Goal: Transaction & Acquisition: Book appointment/travel/reservation

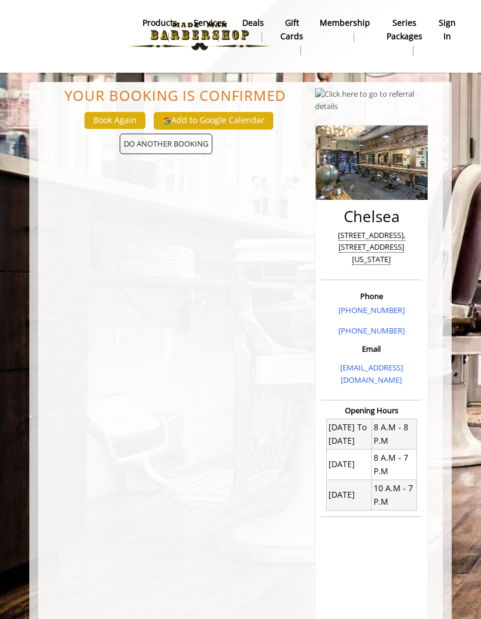
click at [450, 31] on b "sign in" at bounding box center [447, 29] width 17 height 26
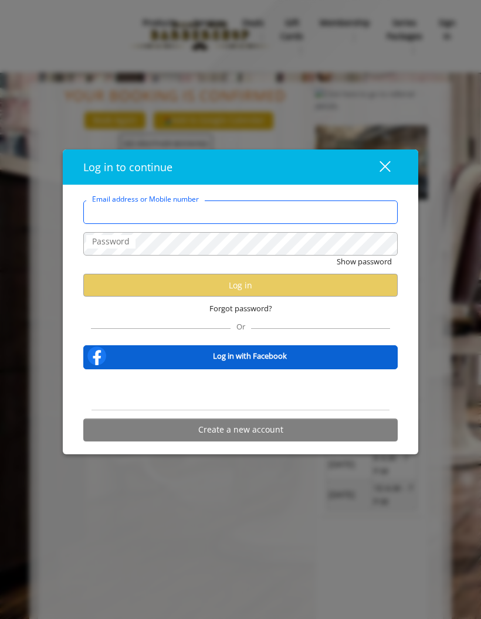
type input "**********"
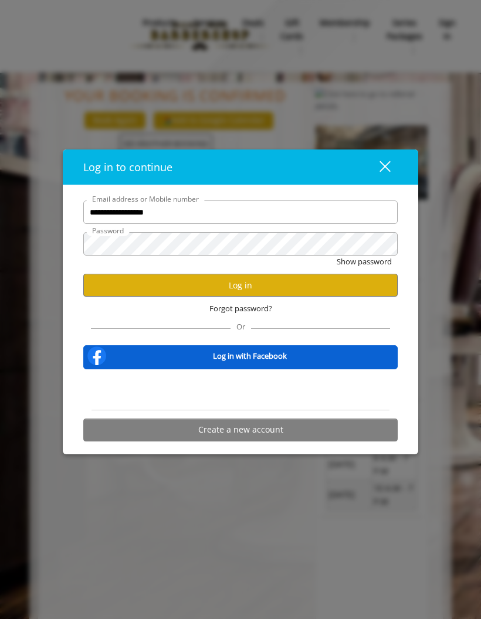
click at [253, 286] on button "Log in" at bounding box center [240, 285] width 314 height 23
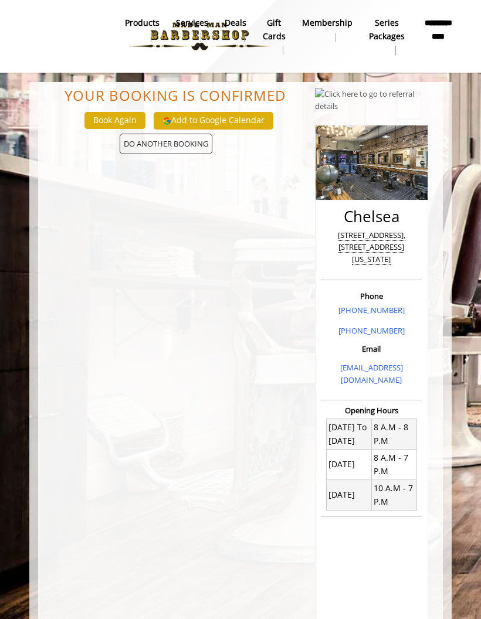
click at [139, 139] on span "DO ANOTHER BOOKING" at bounding box center [166, 144] width 93 height 21
click at [137, 147] on span "DO ANOTHER BOOKING" at bounding box center [166, 144] width 93 height 21
click at [133, 15] on link "products" at bounding box center [142, 30] width 51 height 30
click at [191, 26] on b "Services" at bounding box center [192, 22] width 32 height 13
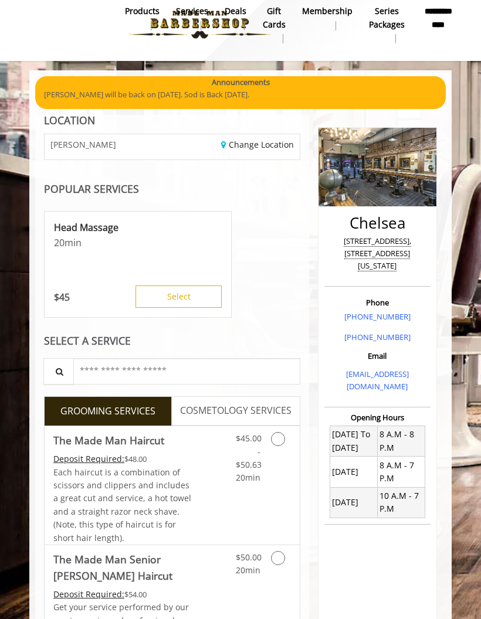
scroll to position [11, 0]
click at [236, 140] on link "Change Location" at bounding box center [257, 145] width 73 height 11
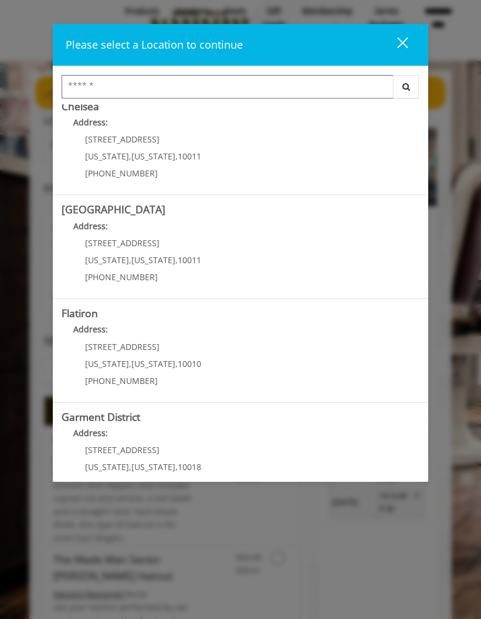
scroll to position [116, 0]
click at [221, 446] on District "Garment District Address: 1400 Broadway New York , New York , 10018 (212) 997-4…" at bounding box center [241, 455] width 358 height 86
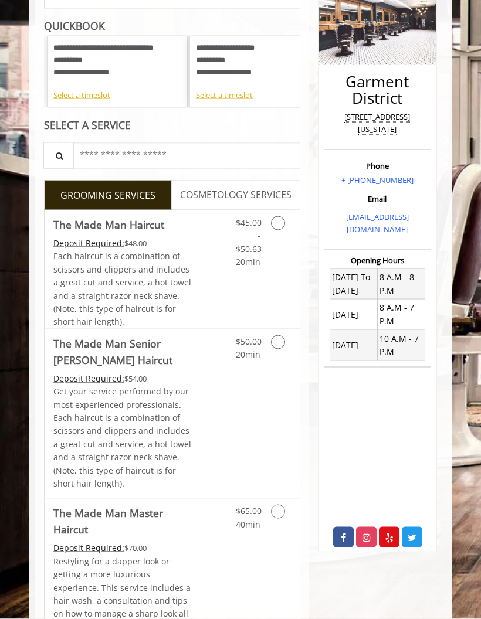
scroll to position [170, 0]
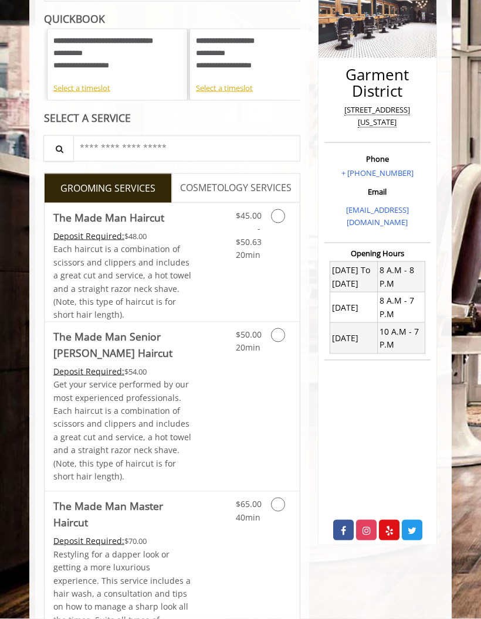
click at [277, 331] on icon "Grooming services" at bounding box center [278, 335] width 14 height 14
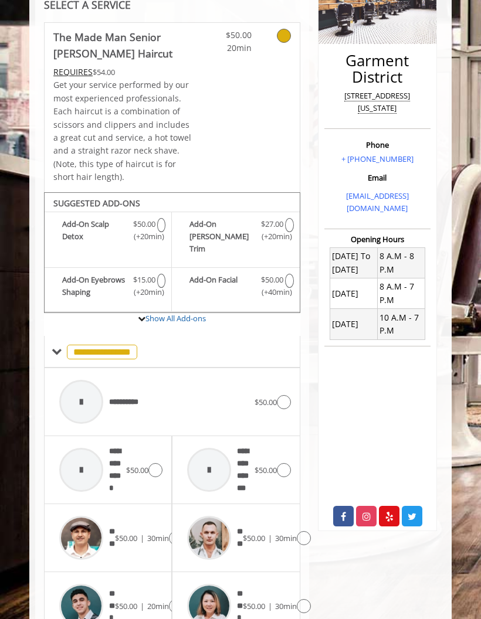
scroll to position [257, 0]
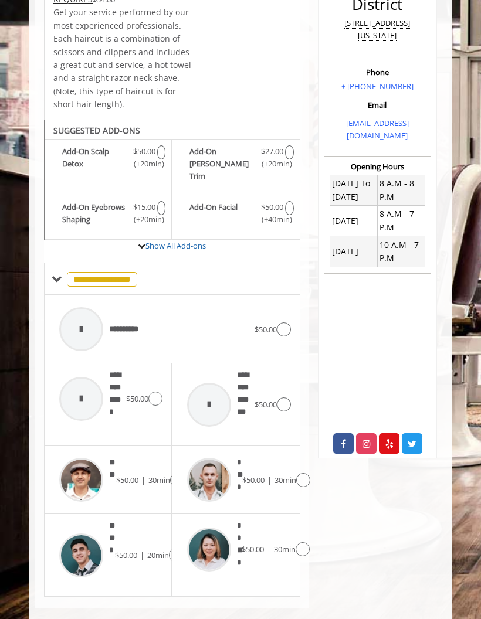
click at [212, 462] on img at bounding box center [209, 480] width 44 height 44
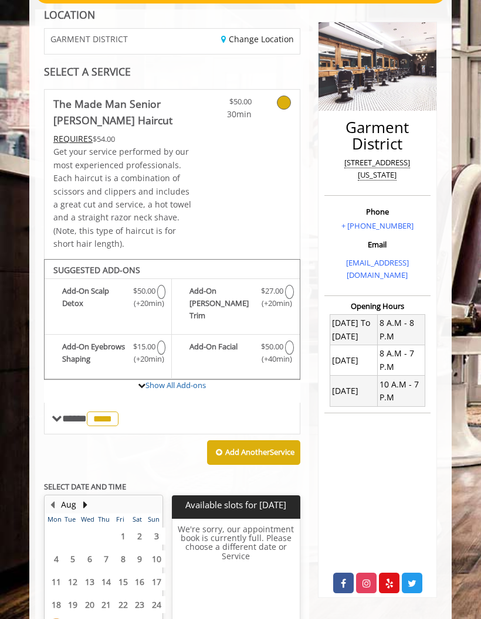
scroll to position [223, 0]
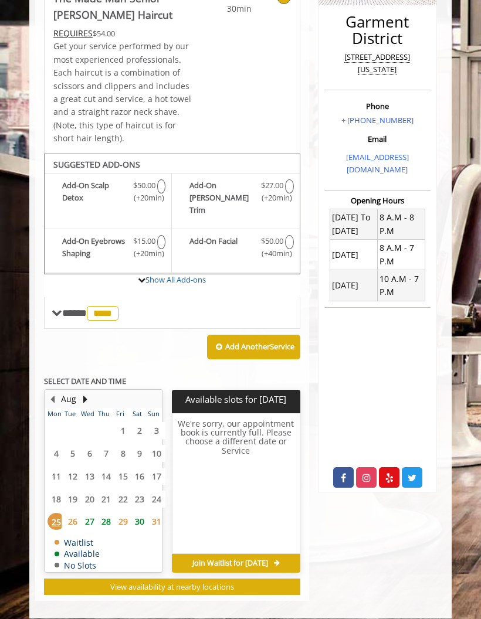
click at [143, 513] on span "30" at bounding box center [140, 521] width 18 height 17
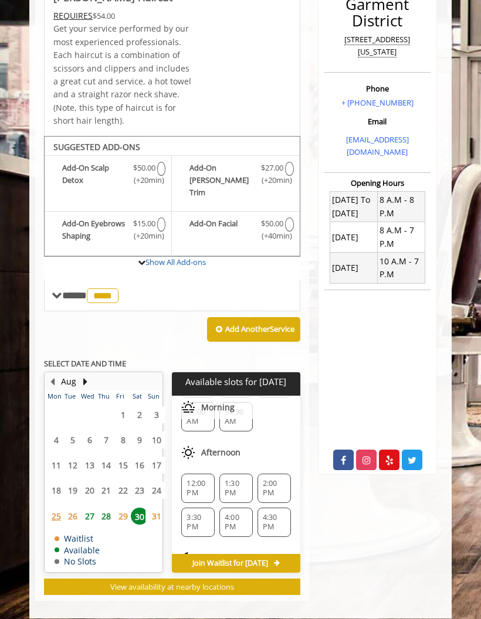
scroll to position [90, 0]
click at [238, 483] on span "1:30 PM" at bounding box center [236, 492] width 23 height 19
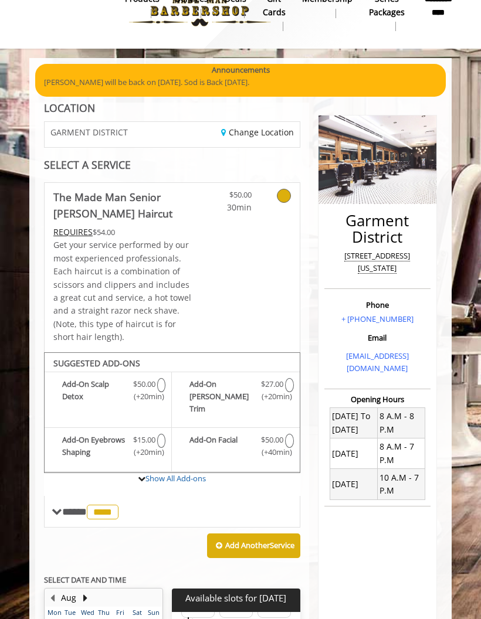
scroll to position [11, 0]
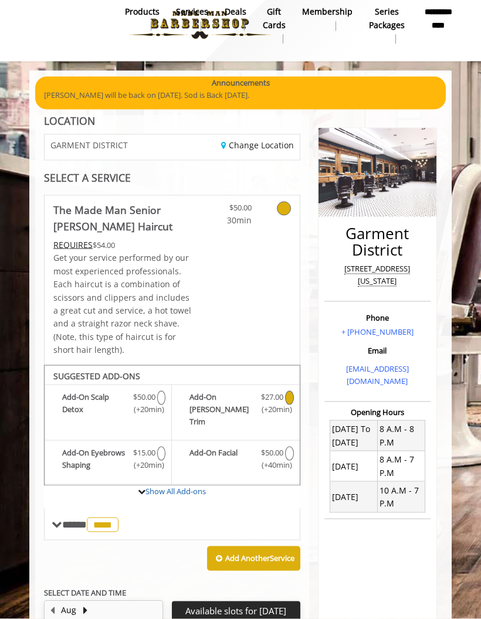
click at [292, 391] on icon "The Made Man Senior Barber Haircut Add-onS" at bounding box center [289, 398] width 9 height 14
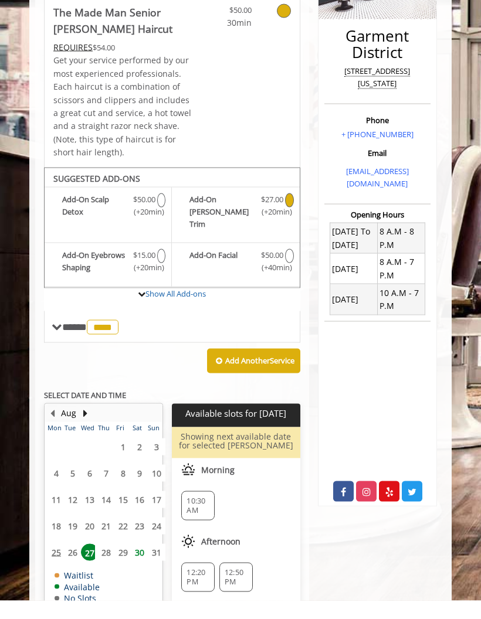
scroll to position [191, 0]
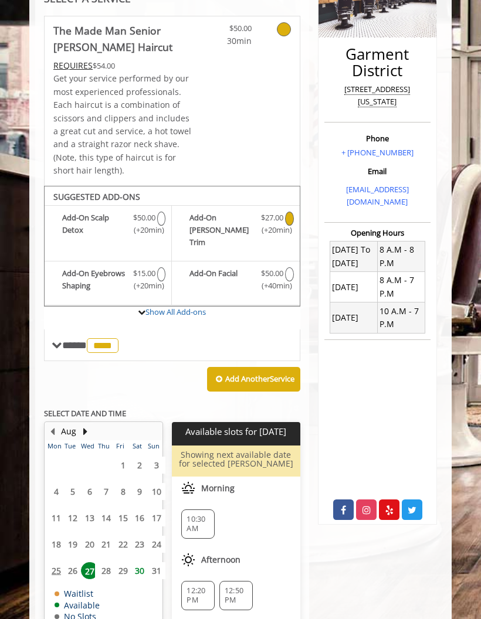
click at [142, 562] on span "30" at bounding box center [140, 570] width 18 height 17
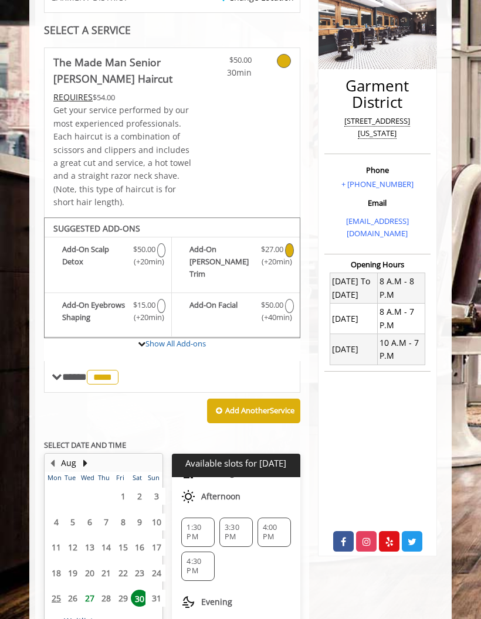
scroll to position [132, 0]
click at [195, 523] on span "1:30 PM" at bounding box center [197, 532] width 23 height 19
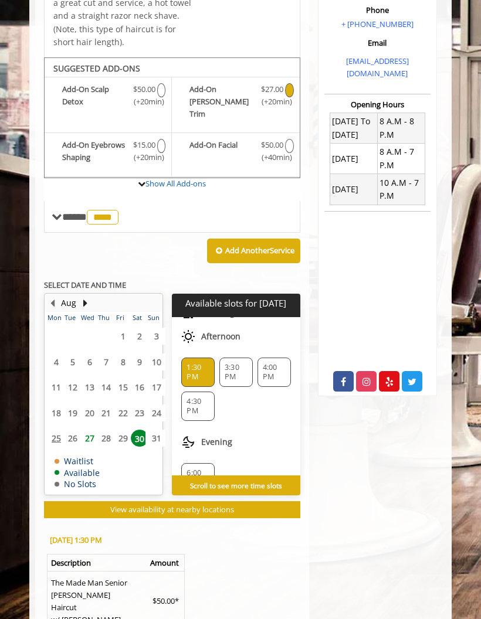
scroll to position [457, 0]
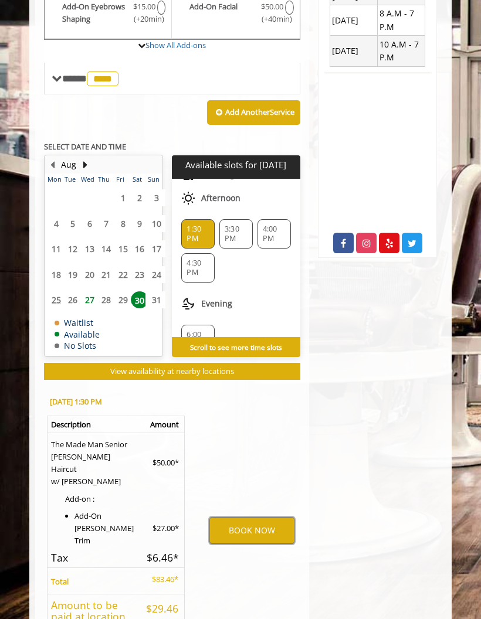
click at [242, 517] on button "BOOK NOW" at bounding box center [251, 530] width 84 height 27
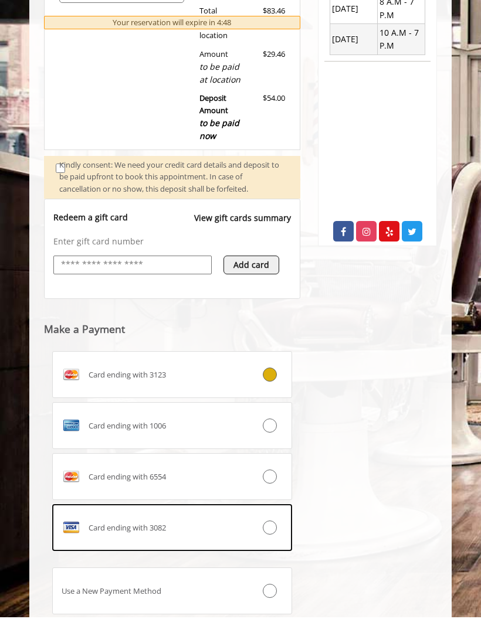
scroll to position [467, 0]
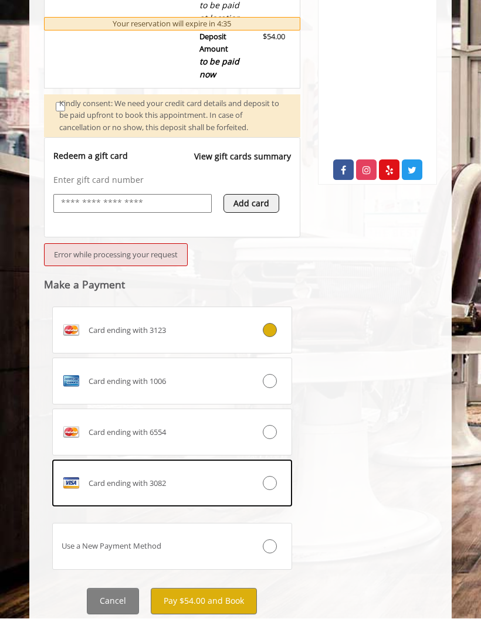
scroll to position [483, 0]
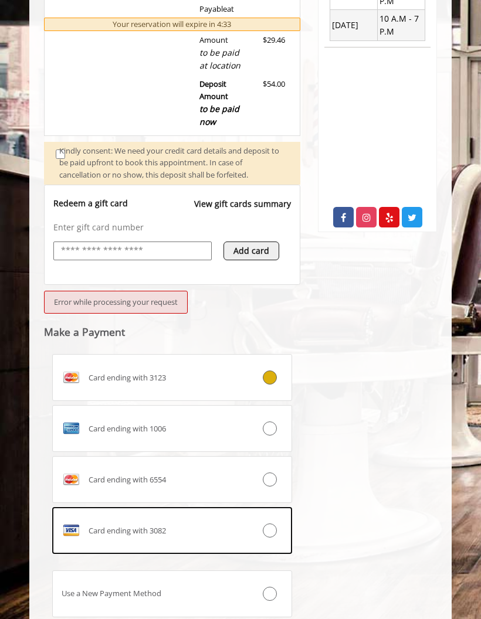
click at [272, 422] on div at bounding box center [272, 429] width 40 height 14
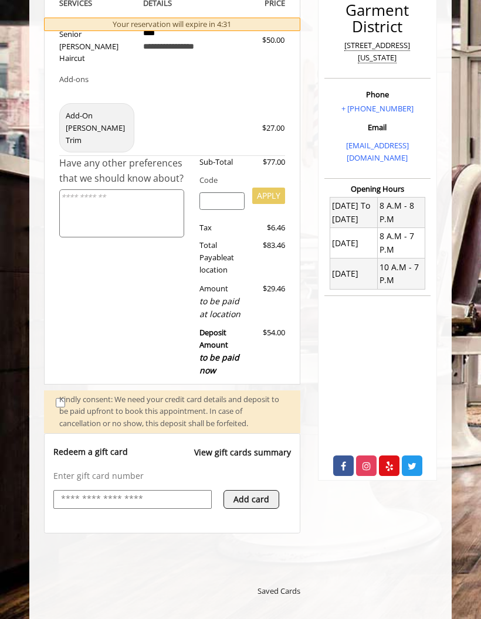
scroll to position [0, 0]
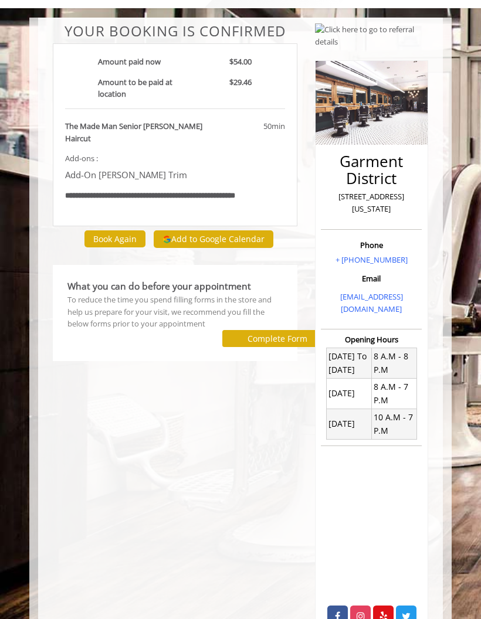
click at [474, 269] on body "**********" at bounding box center [240, 333] width 481 height 630
